Goal: Download file/media

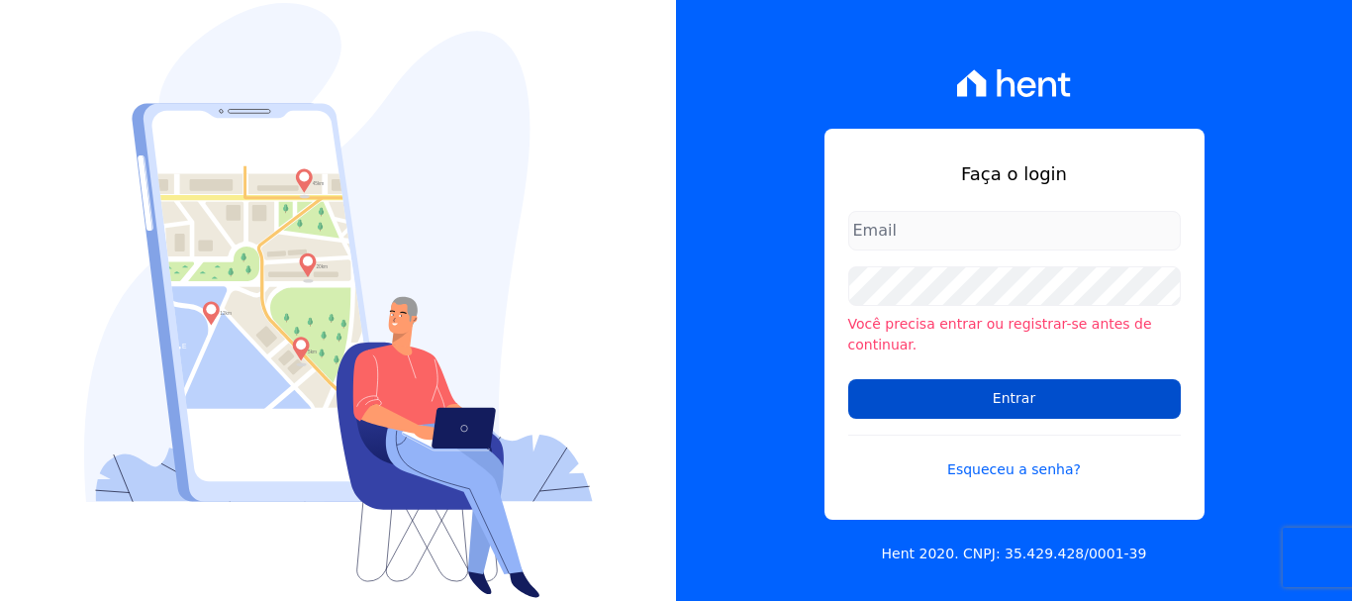
type input "[EMAIL_ADDRESS][DOMAIN_NAME]"
click at [999, 394] on input "Entrar" at bounding box center [1014, 399] width 332 height 40
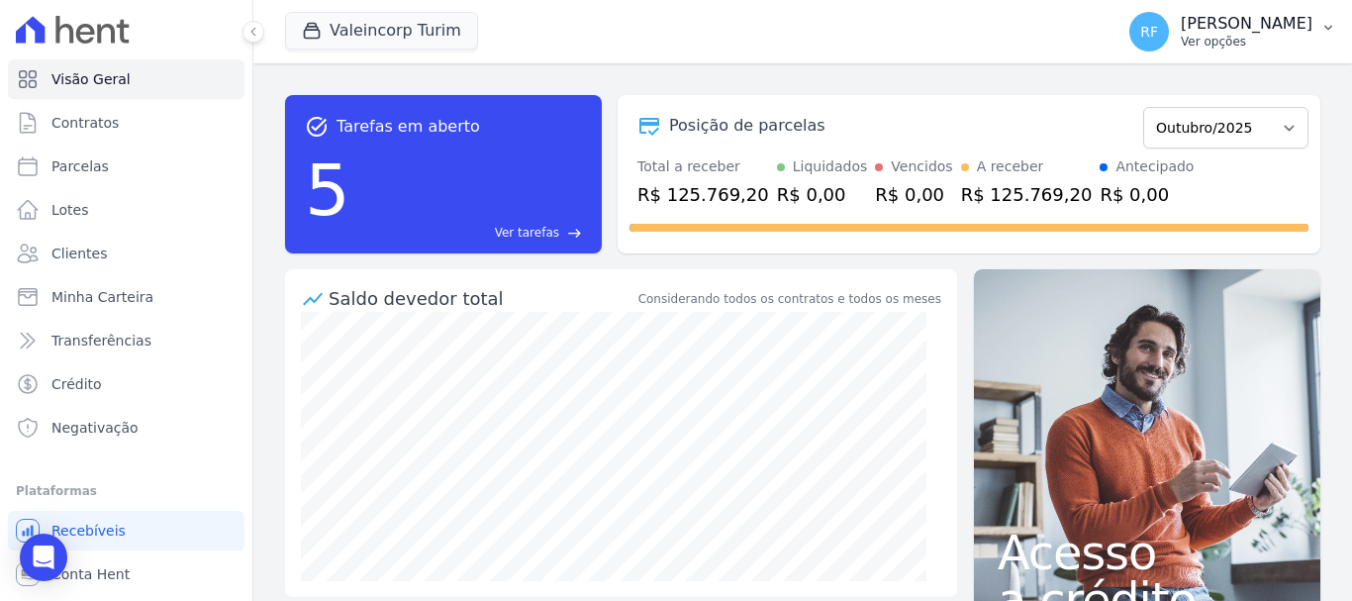
click at [1257, 33] on p "[PERSON_NAME]" at bounding box center [1247, 24] width 132 height 20
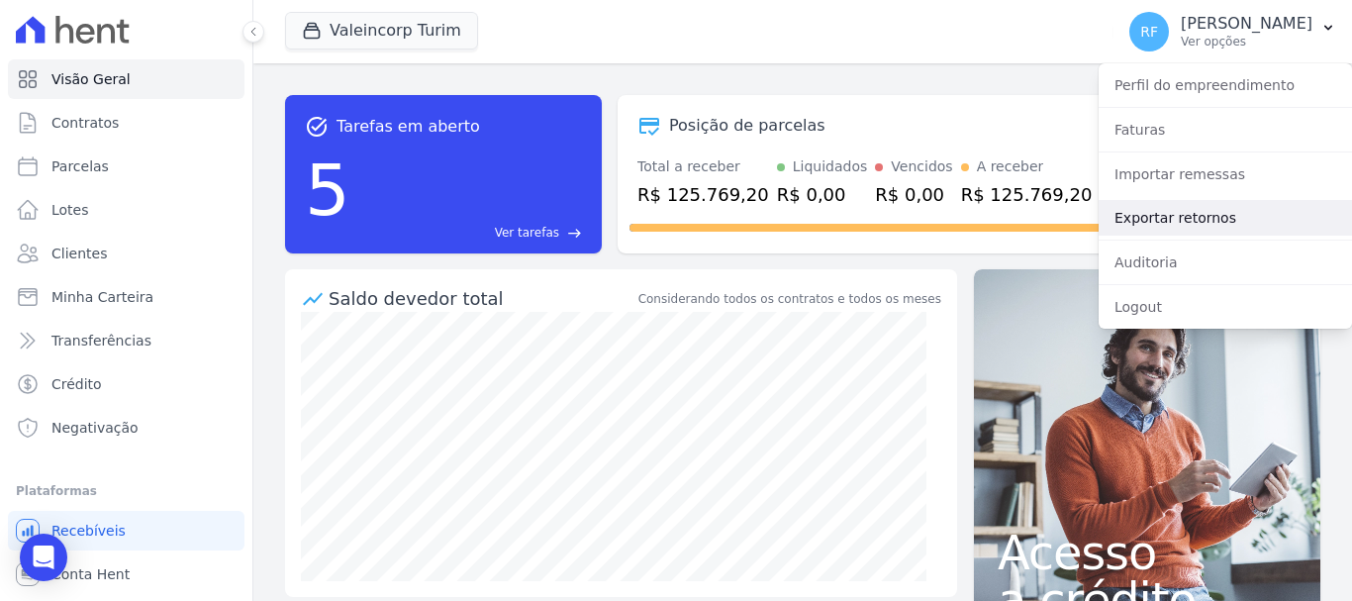
click at [1232, 223] on link "Exportar retornos" at bounding box center [1224, 218] width 253 height 36
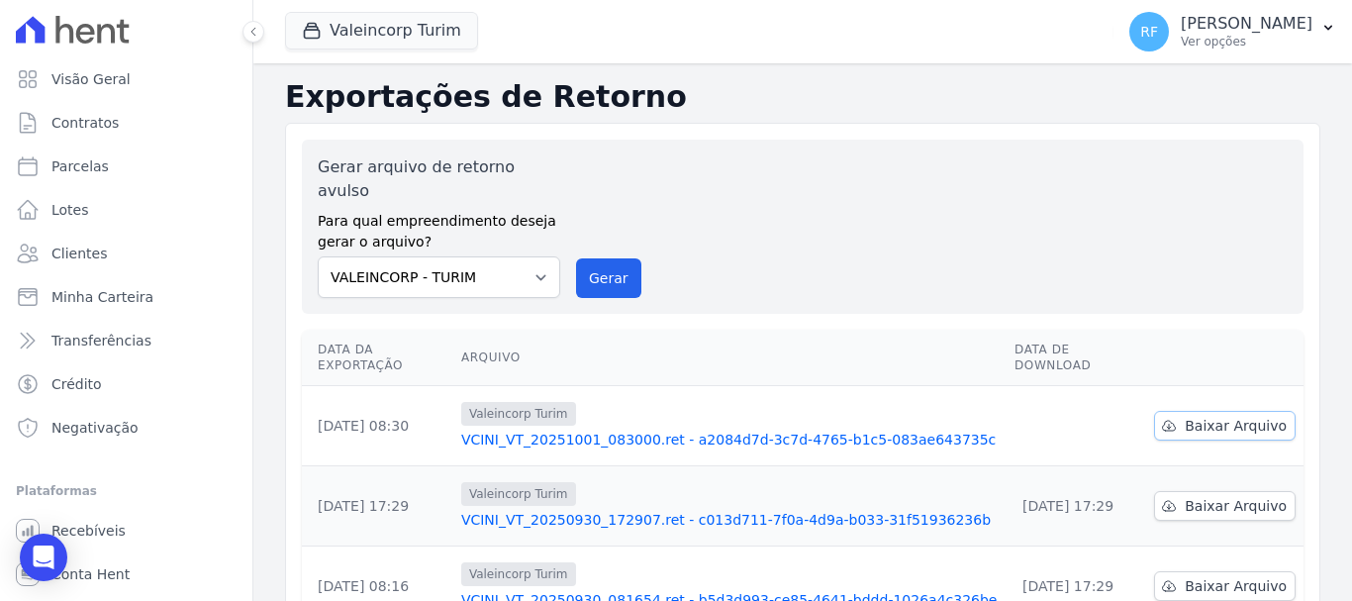
click at [1186, 416] on span "Baixar Arquivo" at bounding box center [1236, 426] width 102 height 20
